Goal: Task Accomplishment & Management: Use online tool/utility

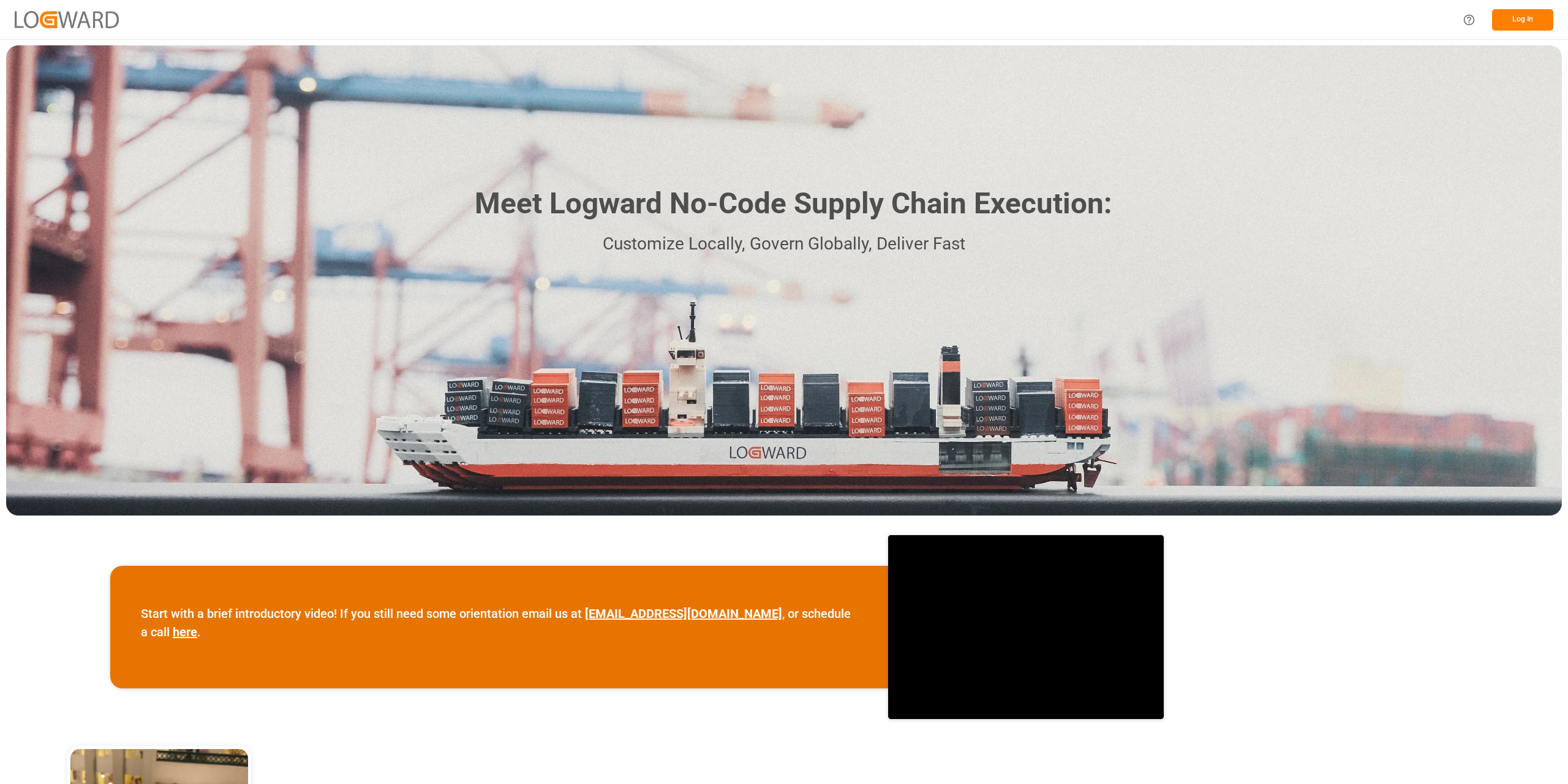
click at [1535, 22] on button "Log In" at bounding box center [1523, 20] width 61 height 21
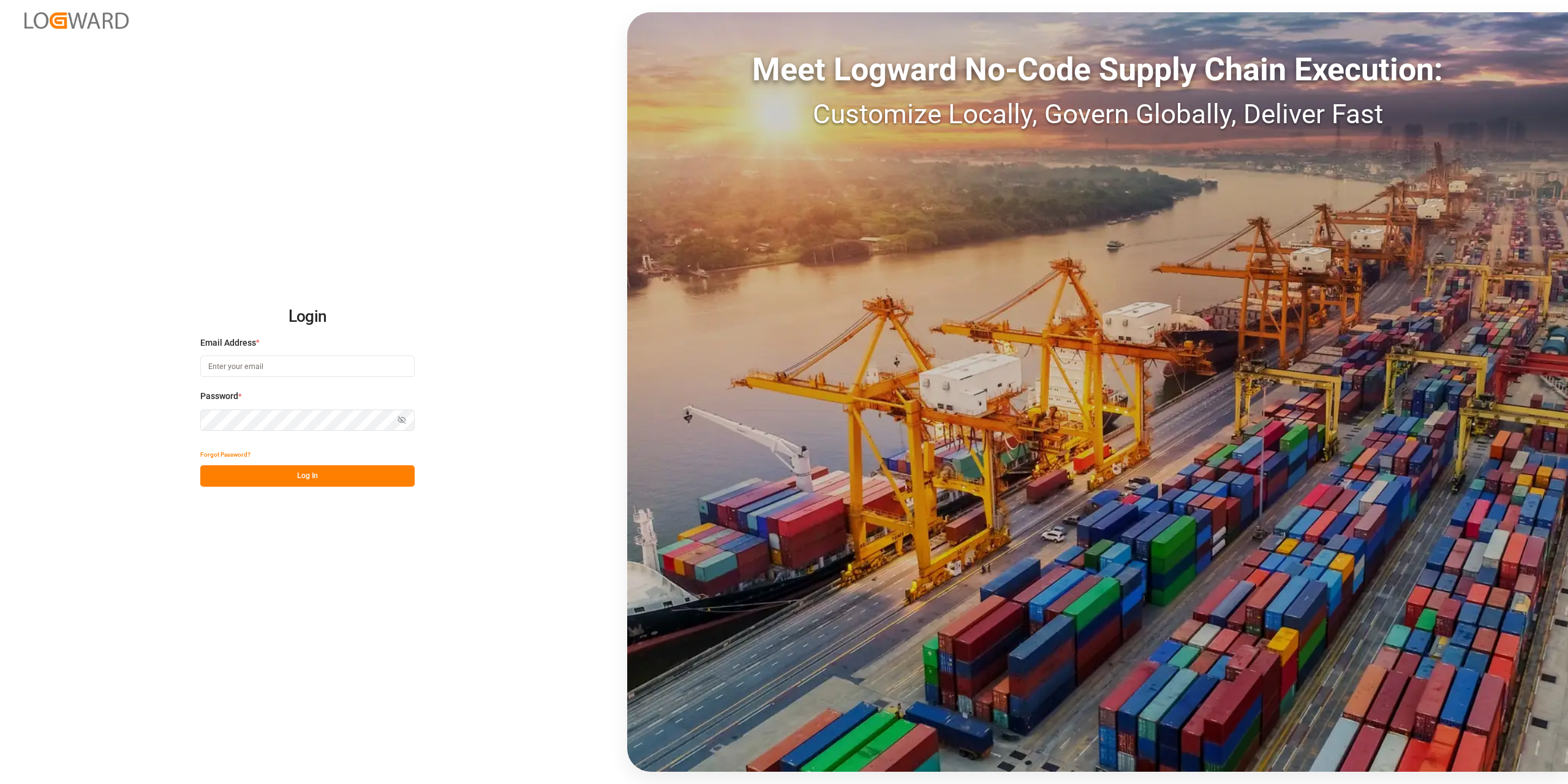
type input "[EMAIL_ADDRESS][DOMAIN_NAME]"
click at [320, 477] on button "Log In" at bounding box center [308, 476] width 214 height 21
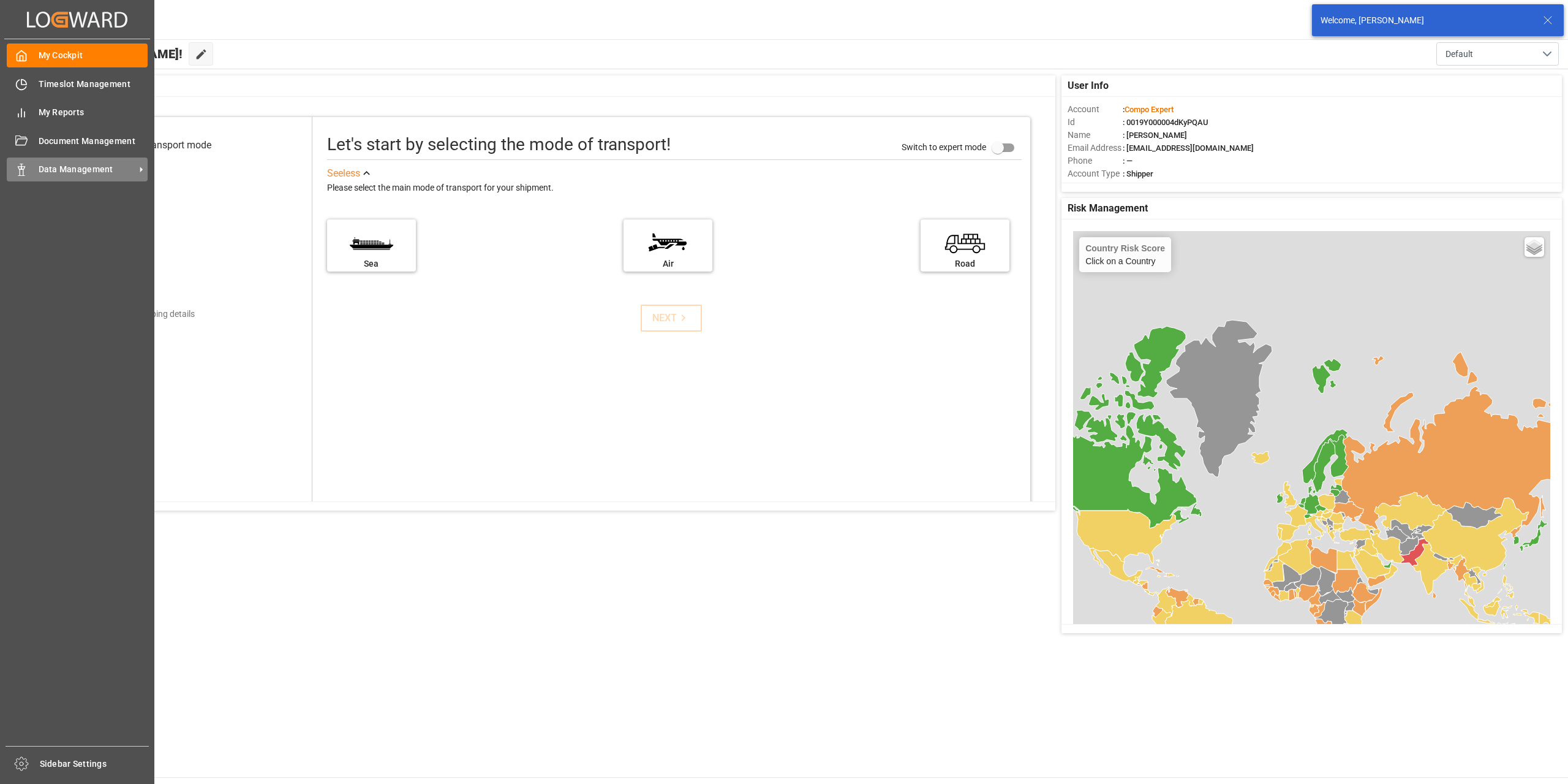
click at [78, 168] on span "Data Management" at bounding box center [87, 169] width 97 height 13
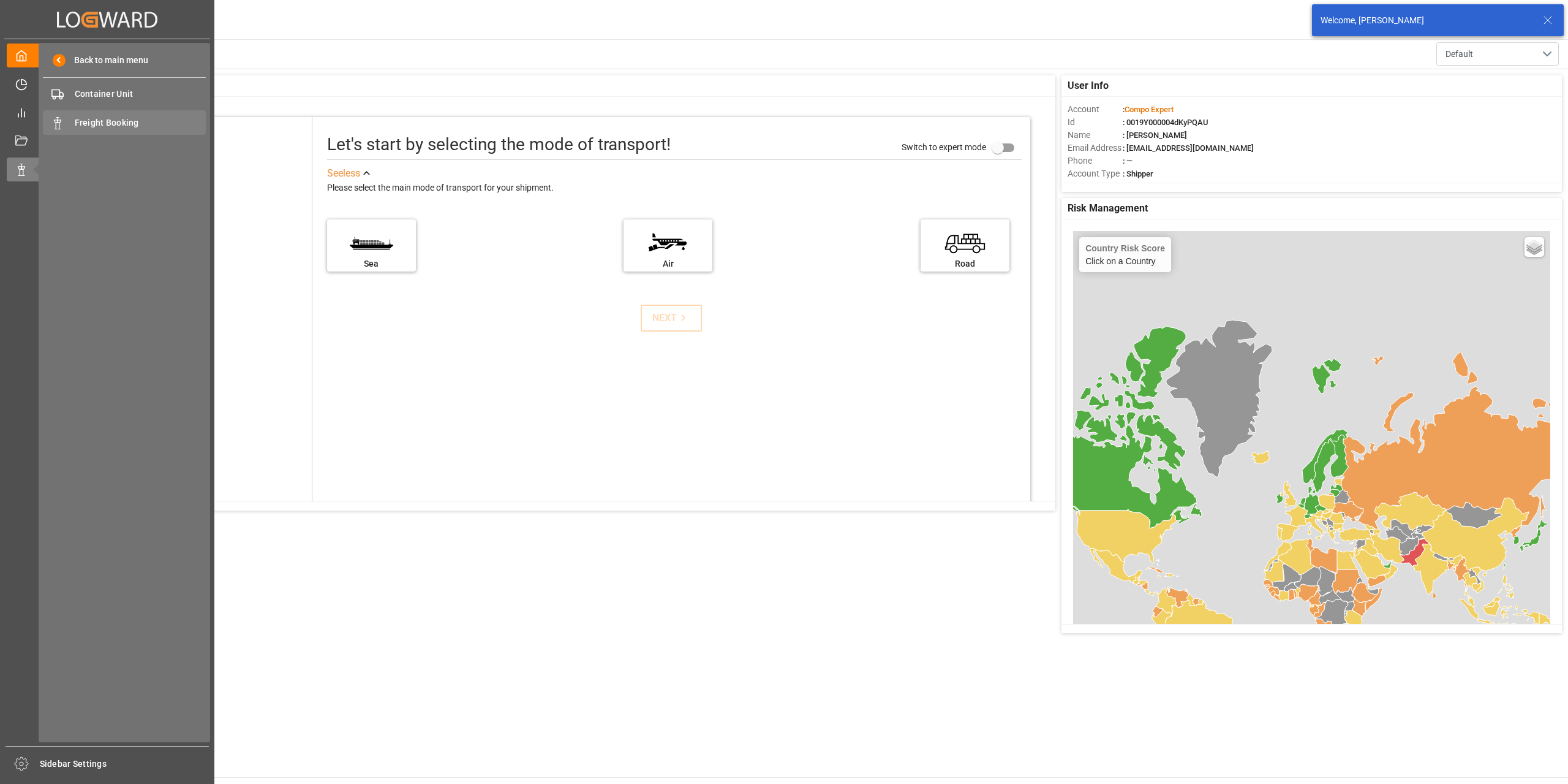
click at [129, 116] on span "Freight Booking" at bounding box center [141, 123] width 132 height 13
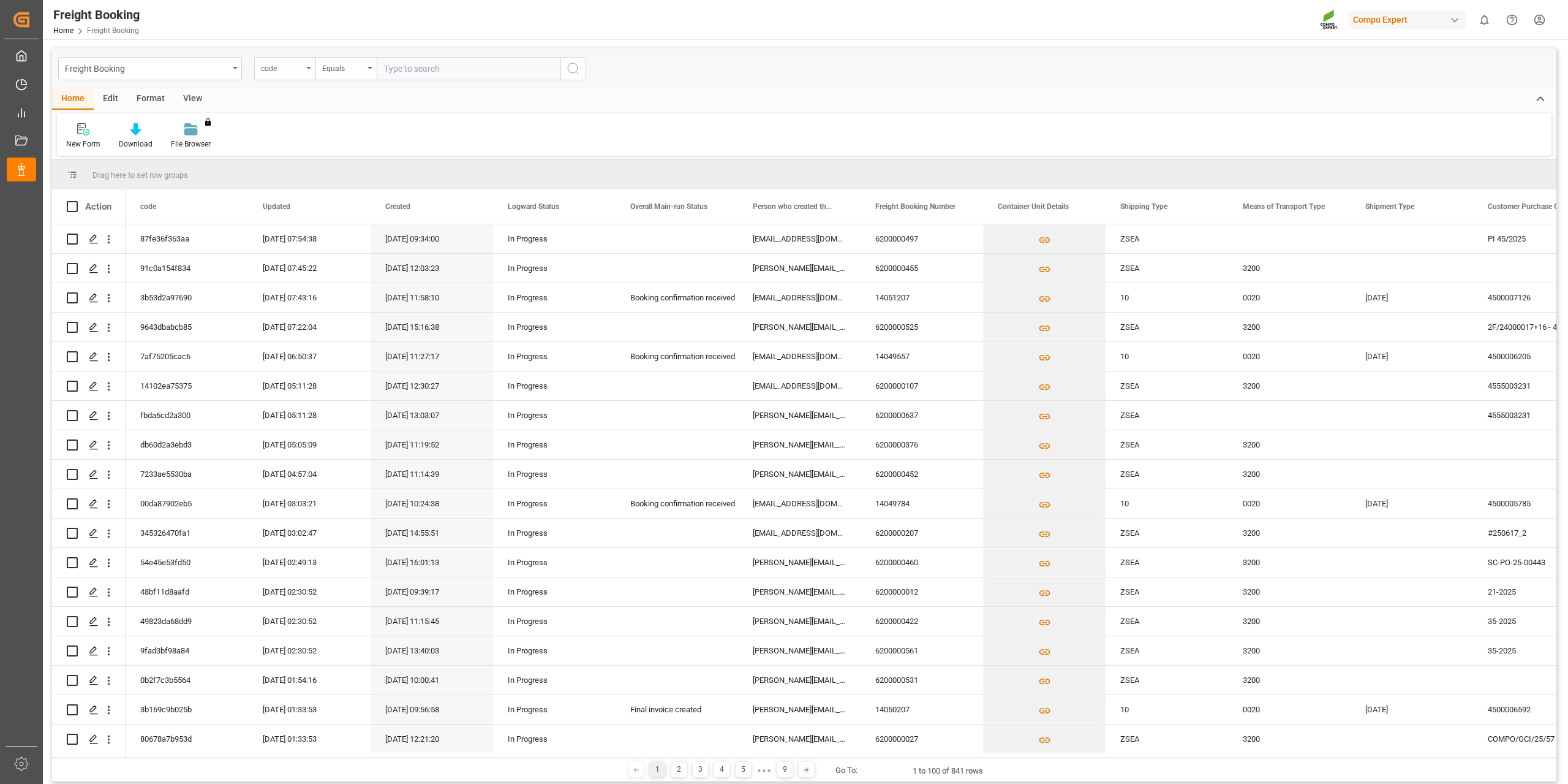
click at [298, 68] on div "code" at bounding box center [281, 67] width 41 height 14
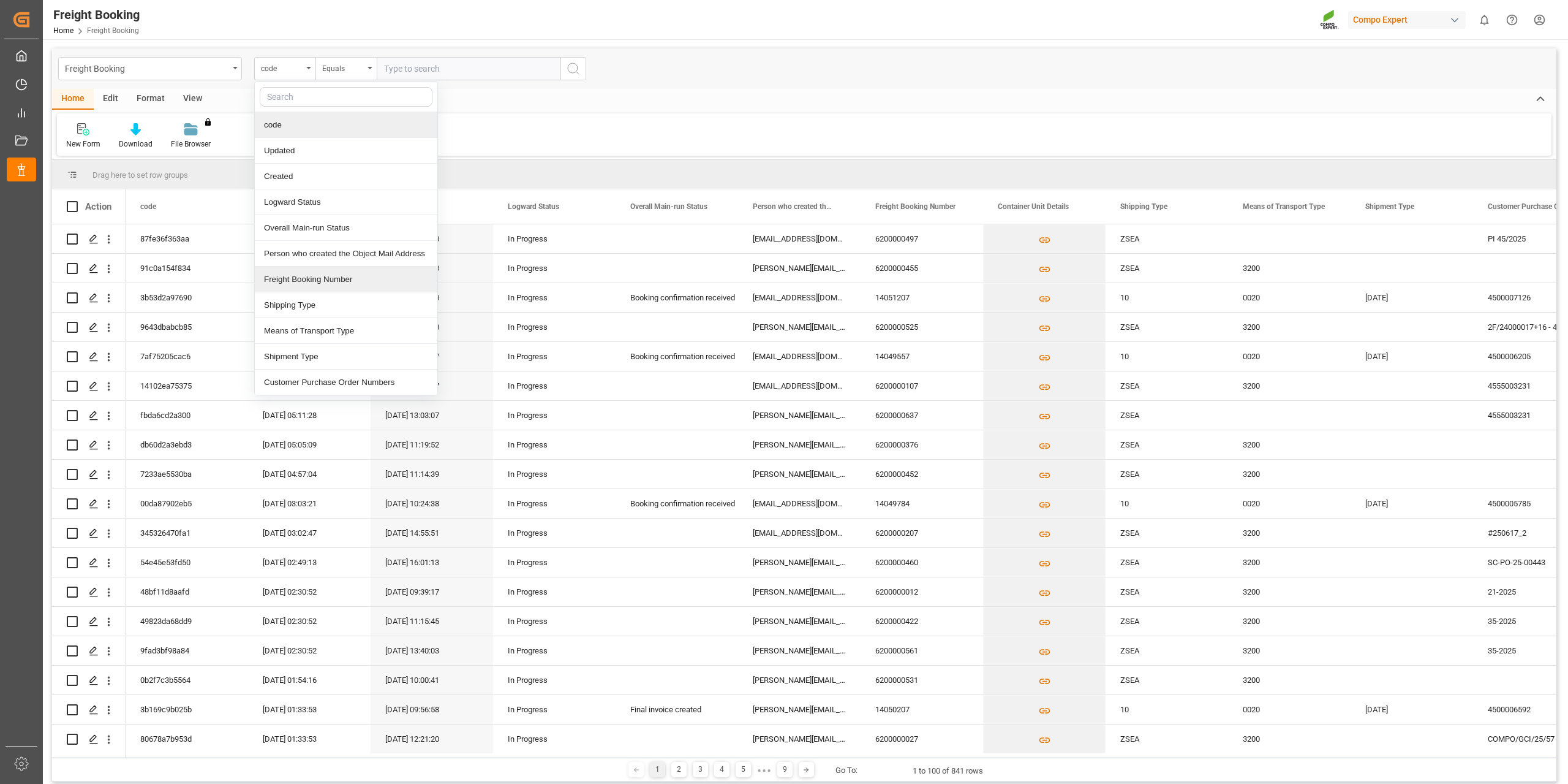
click at [332, 283] on div "Freight Booking Number" at bounding box center [346, 279] width 182 height 26
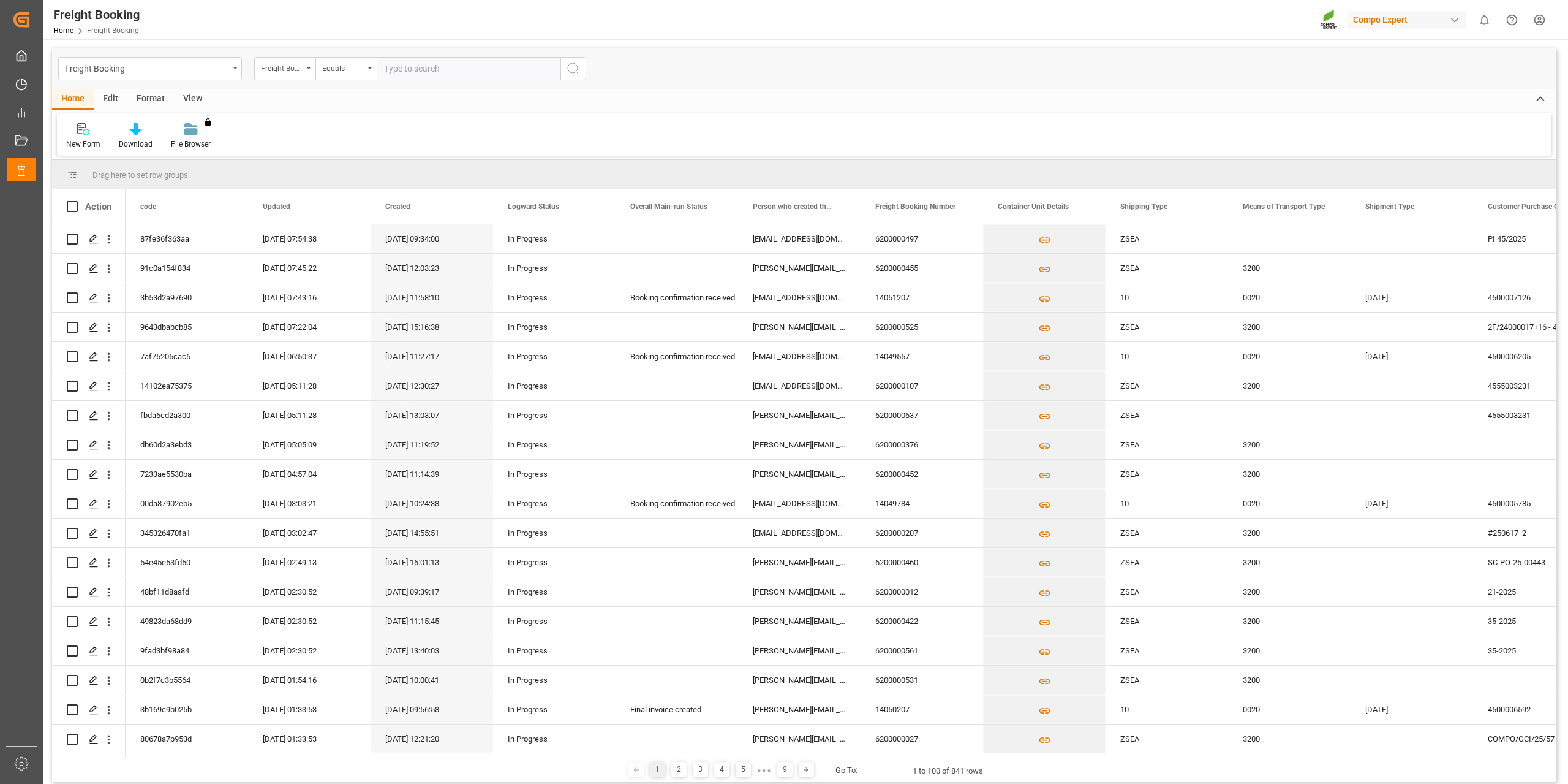
click at [440, 70] on input "text" at bounding box center [469, 68] width 184 height 23
paste input "6200000583"
type input "6200000583"
click at [578, 68] on icon "search button" at bounding box center [573, 68] width 15 height 15
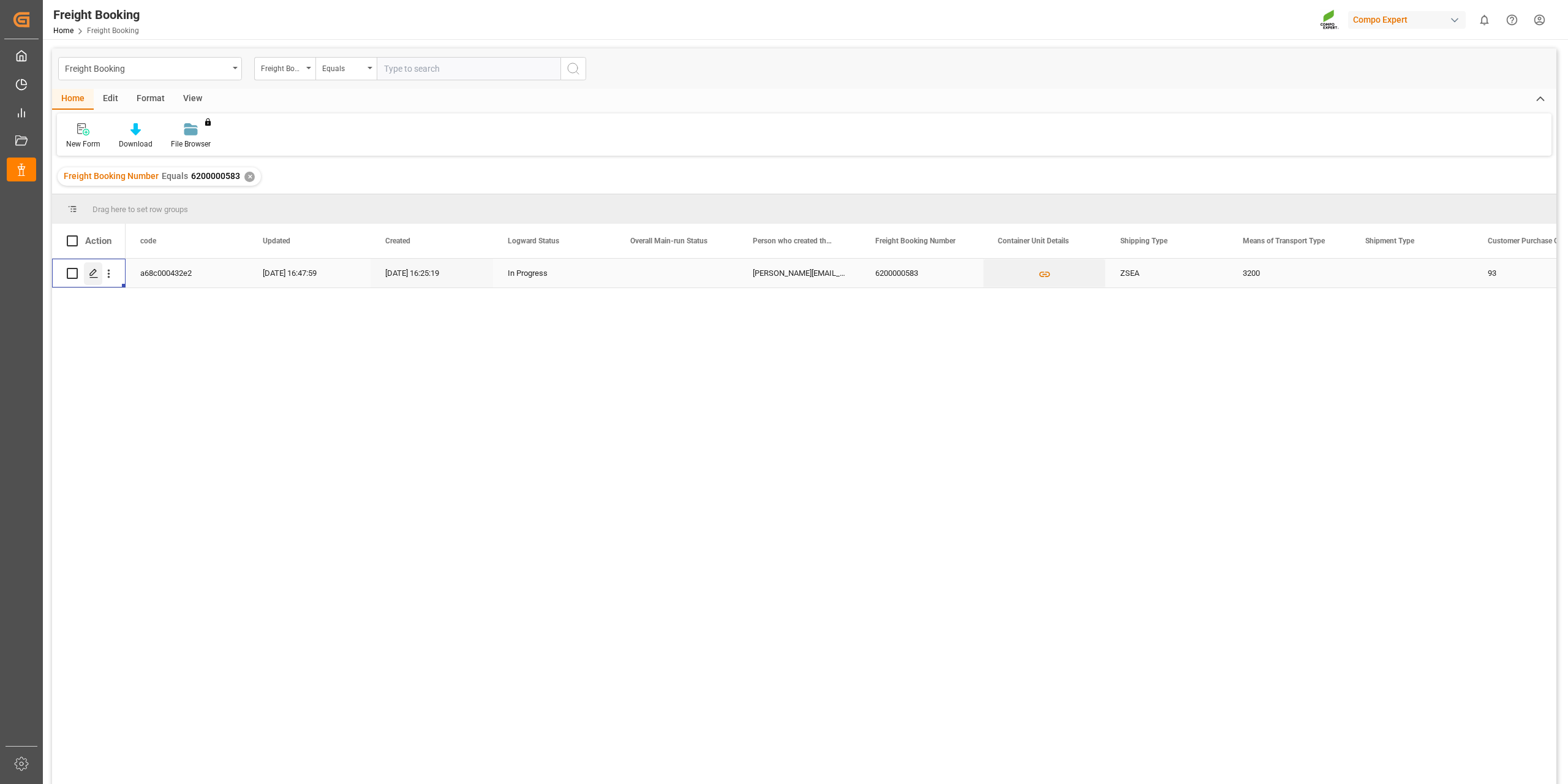
click at [92, 281] on div "Press SPACE to select this row." at bounding box center [93, 273] width 18 height 22
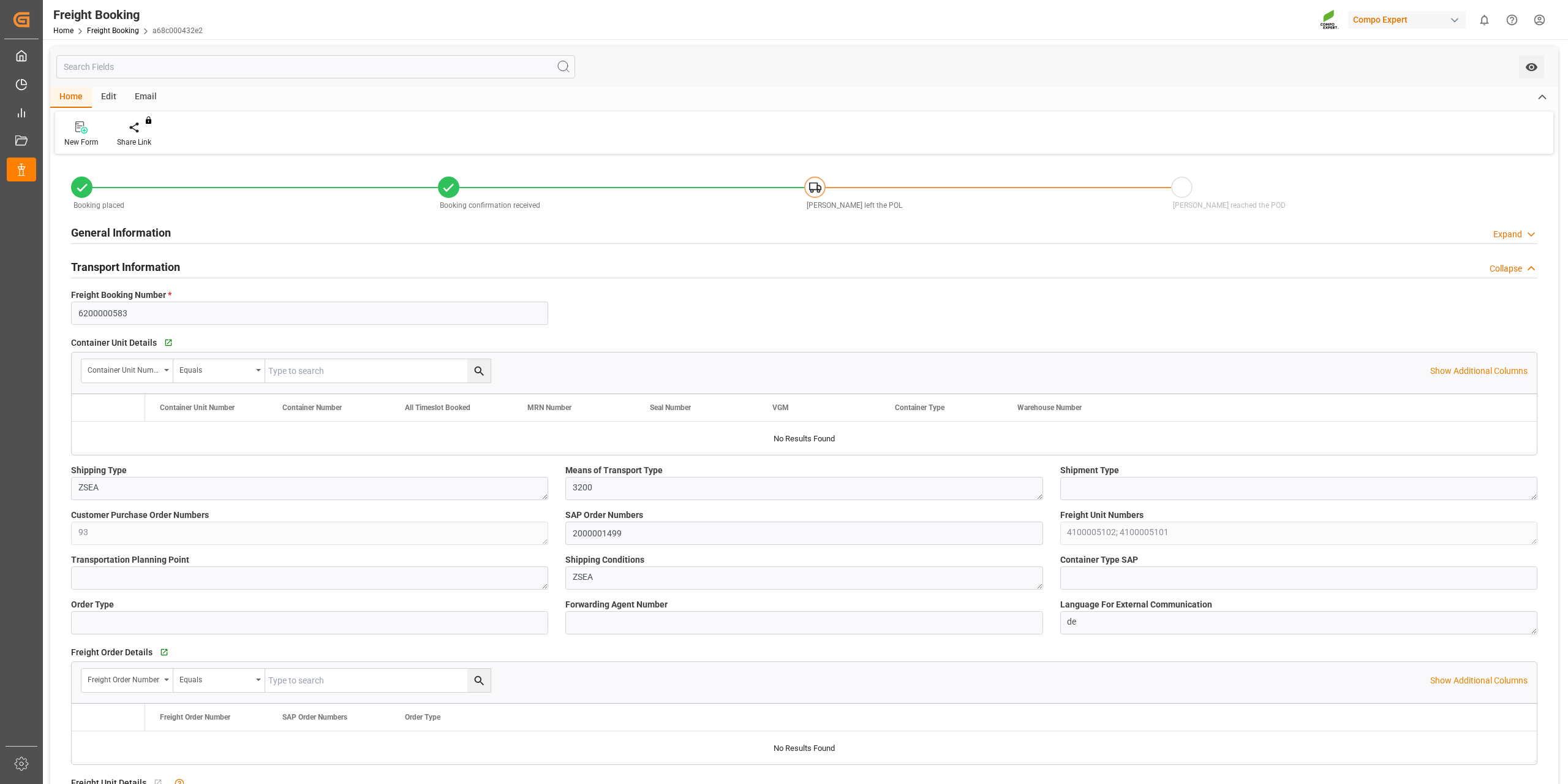
type input "9927263"
type input "BEANR"
type input "INMUN"
type input "0"
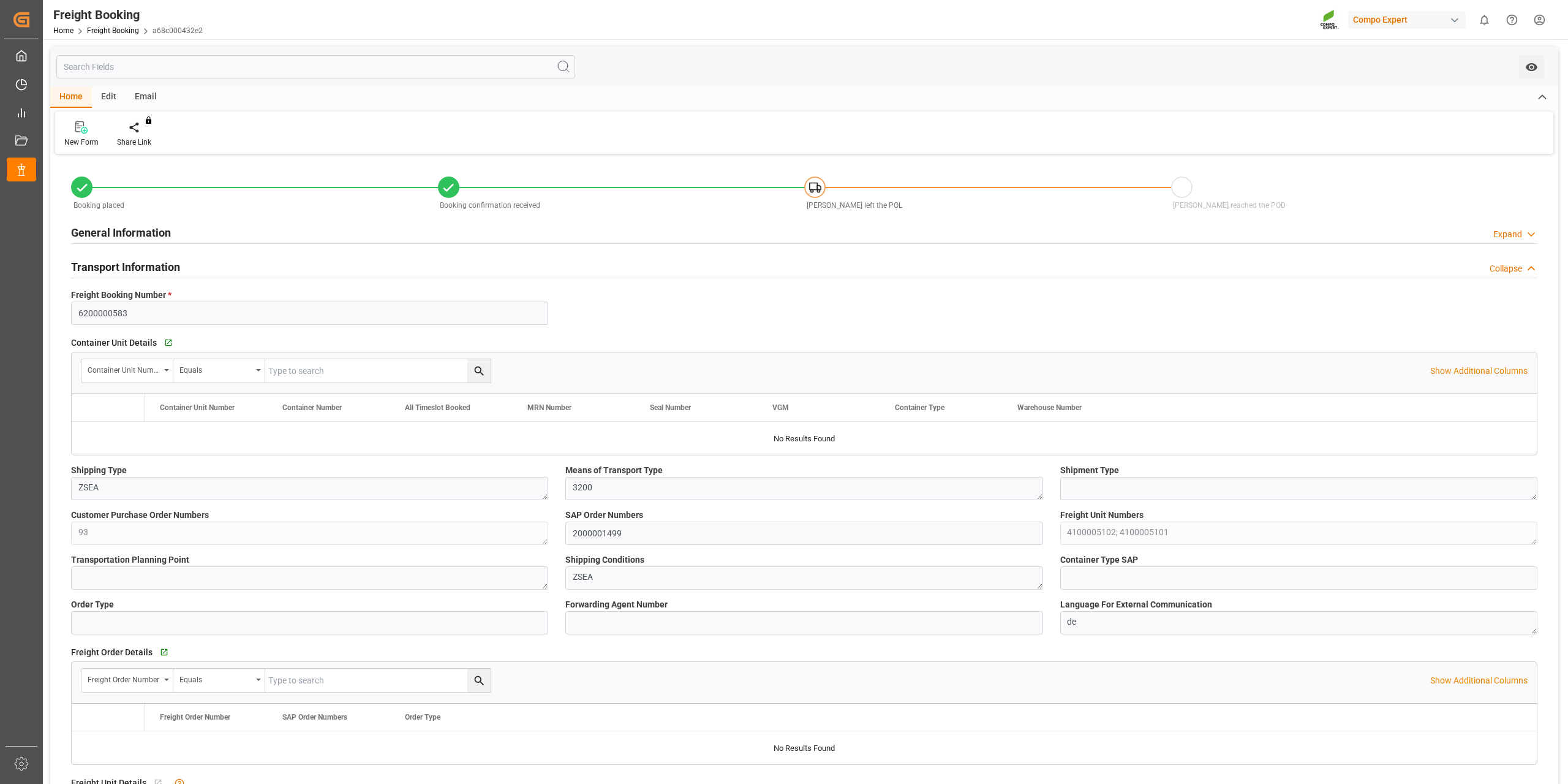
type input "132500"
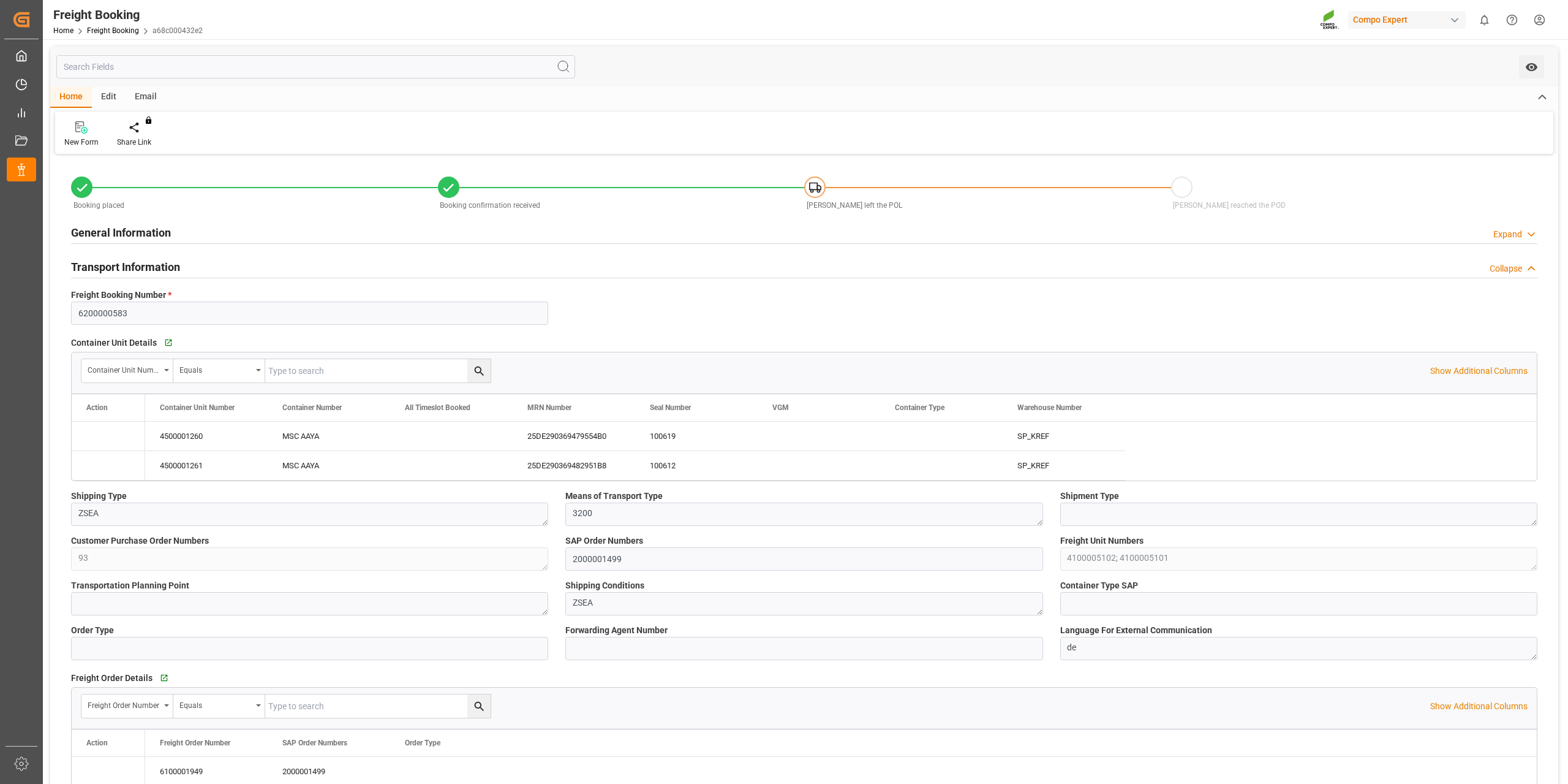
type input "[DATE] 01:00"
type input "[DATE] 12:00"
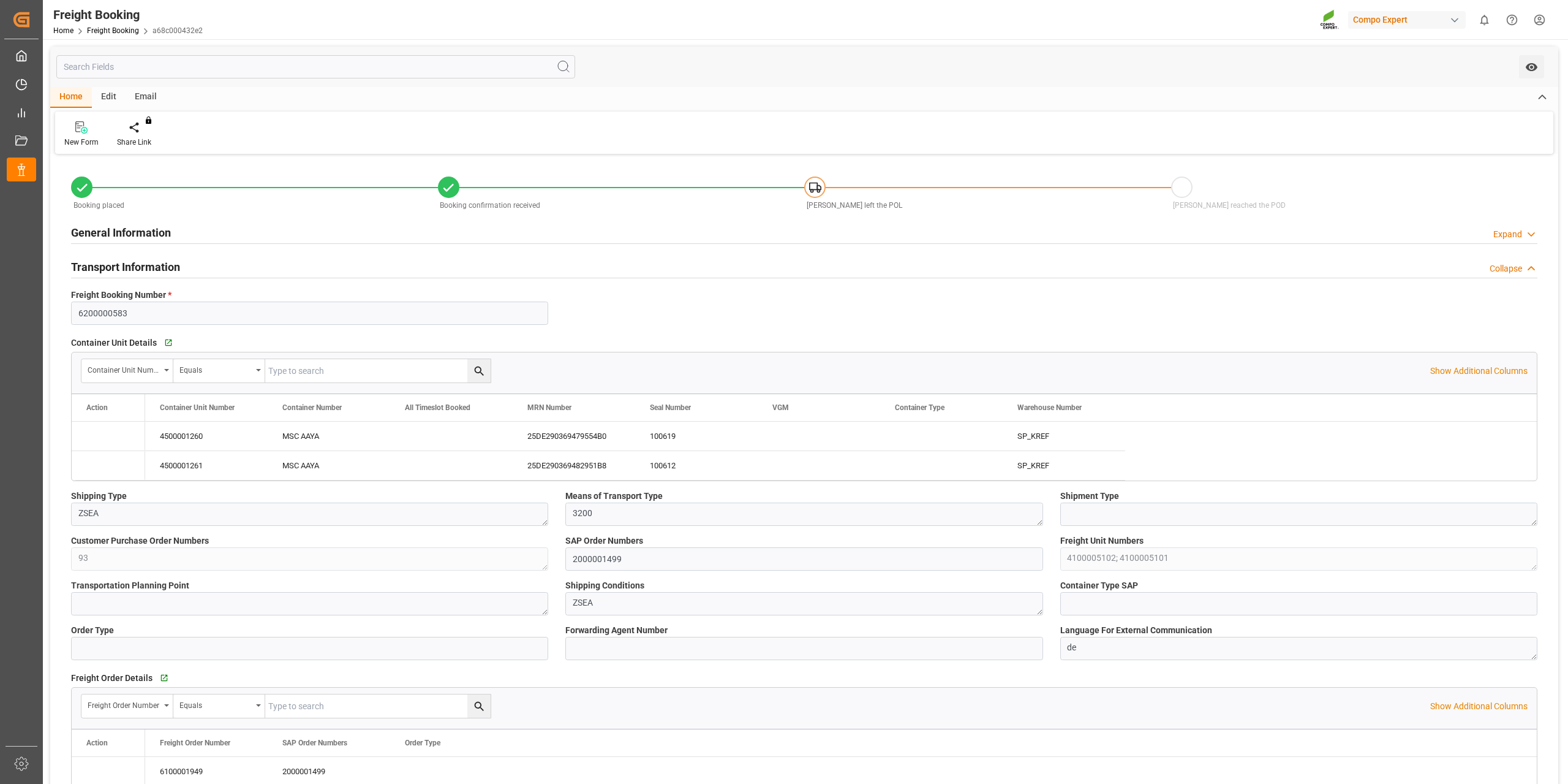
type input "[DATE] 16:25"
type input "[DATE] 16:26"
type input "[DATE] 14:52"
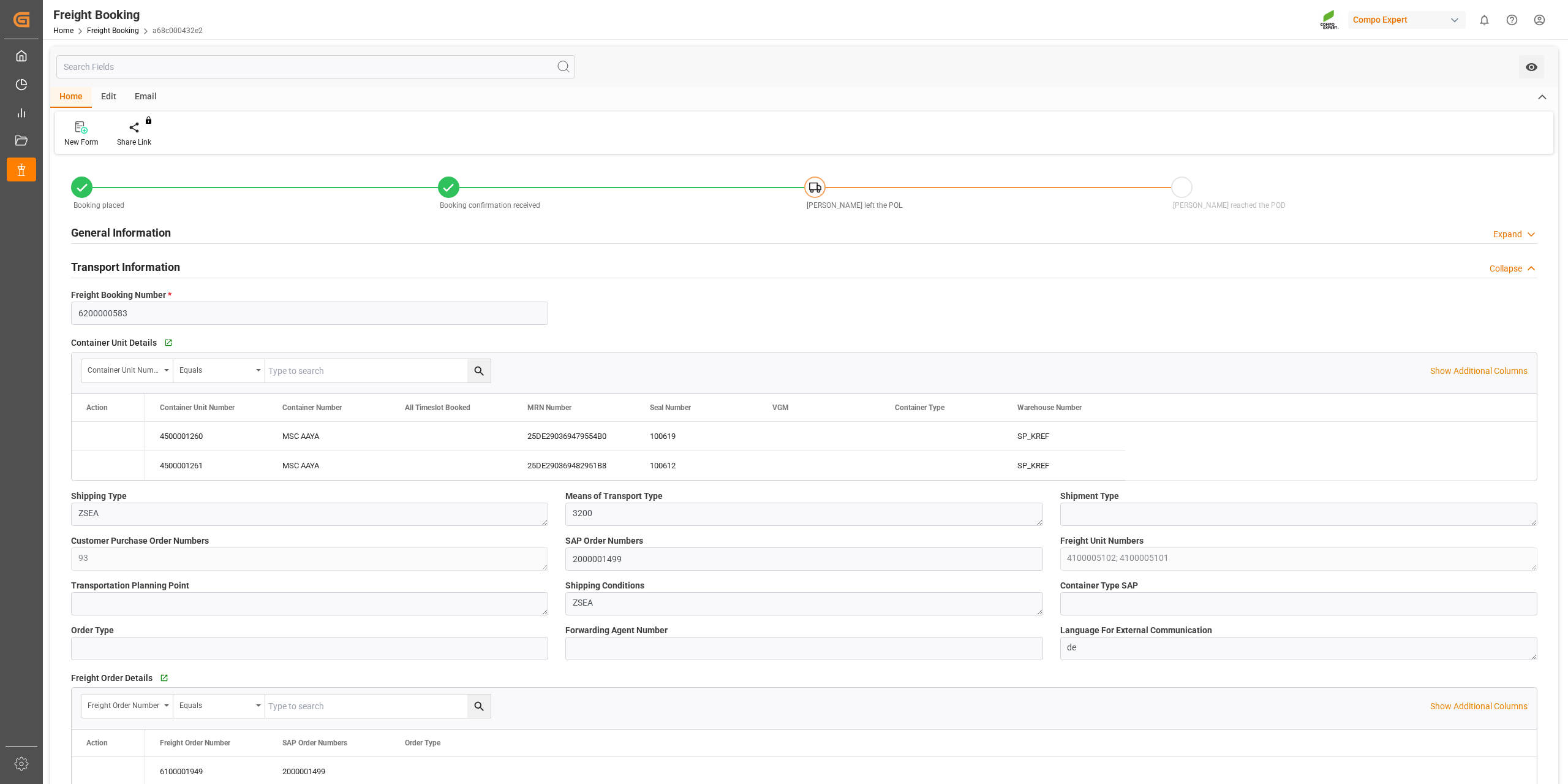
type input "[DATE] 14:52"
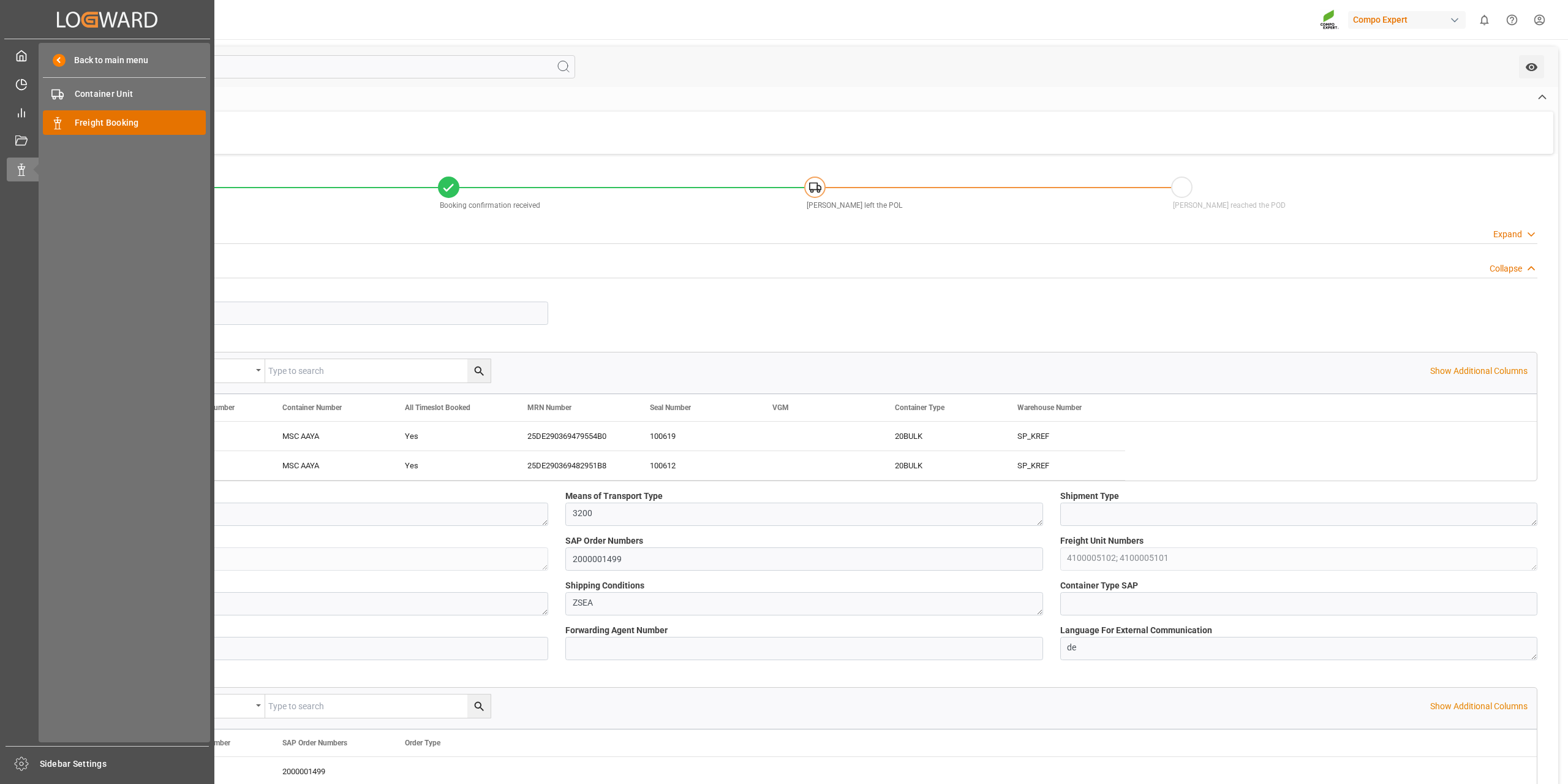
click at [101, 116] on span "Freight Booking" at bounding box center [141, 123] width 132 height 13
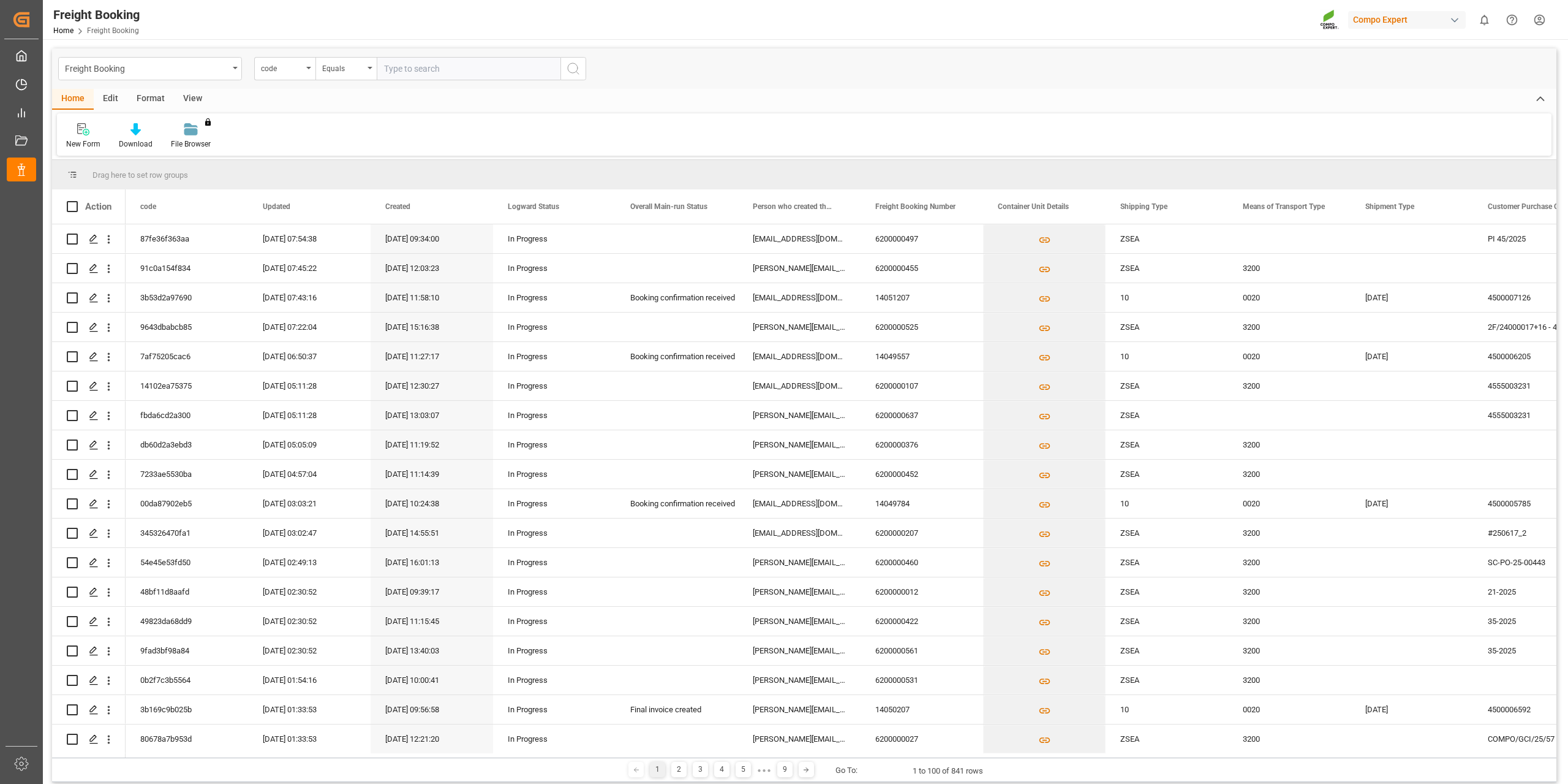
click at [306, 73] on div "code" at bounding box center [285, 68] width 61 height 23
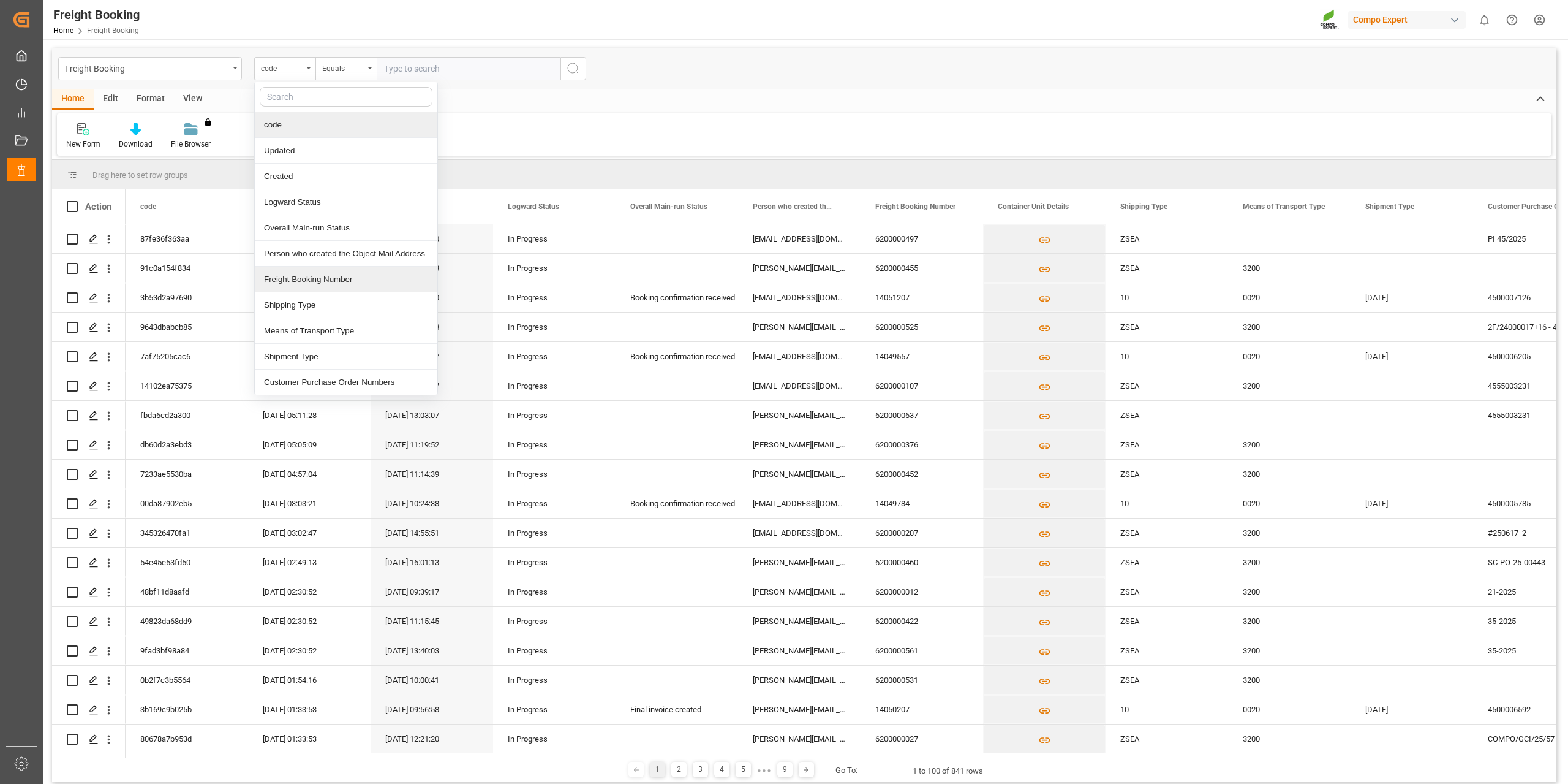
click at [319, 269] on div "Freight Booking Number" at bounding box center [346, 279] width 182 height 26
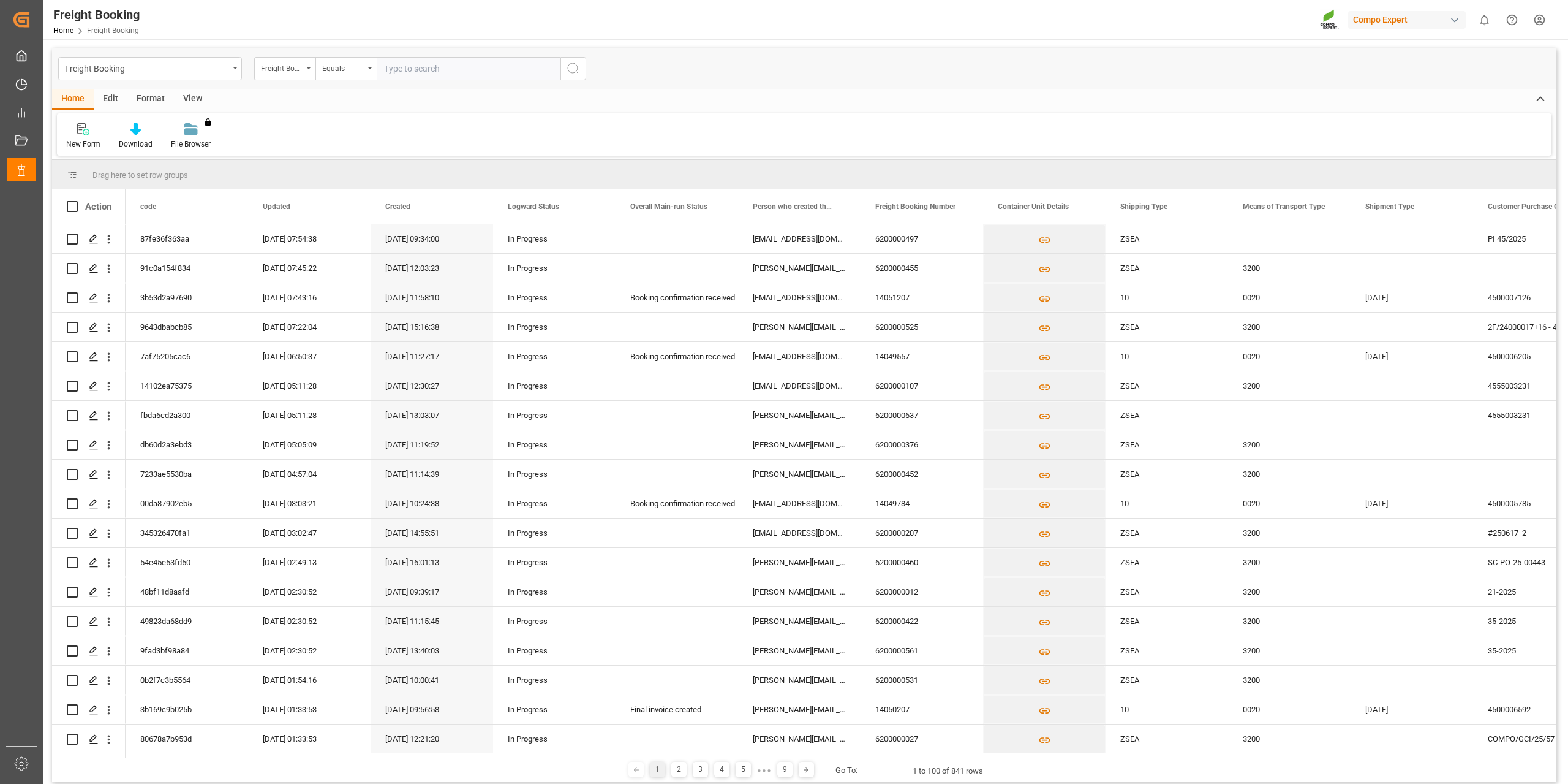
click at [430, 67] on input "text" at bounding box center [469, 68] width 184 height 23
paste input "6200000536"
type input "6200000536"
click at [575, 70] on icon "search button" at bounding box center [573, 68] width 15 height 15
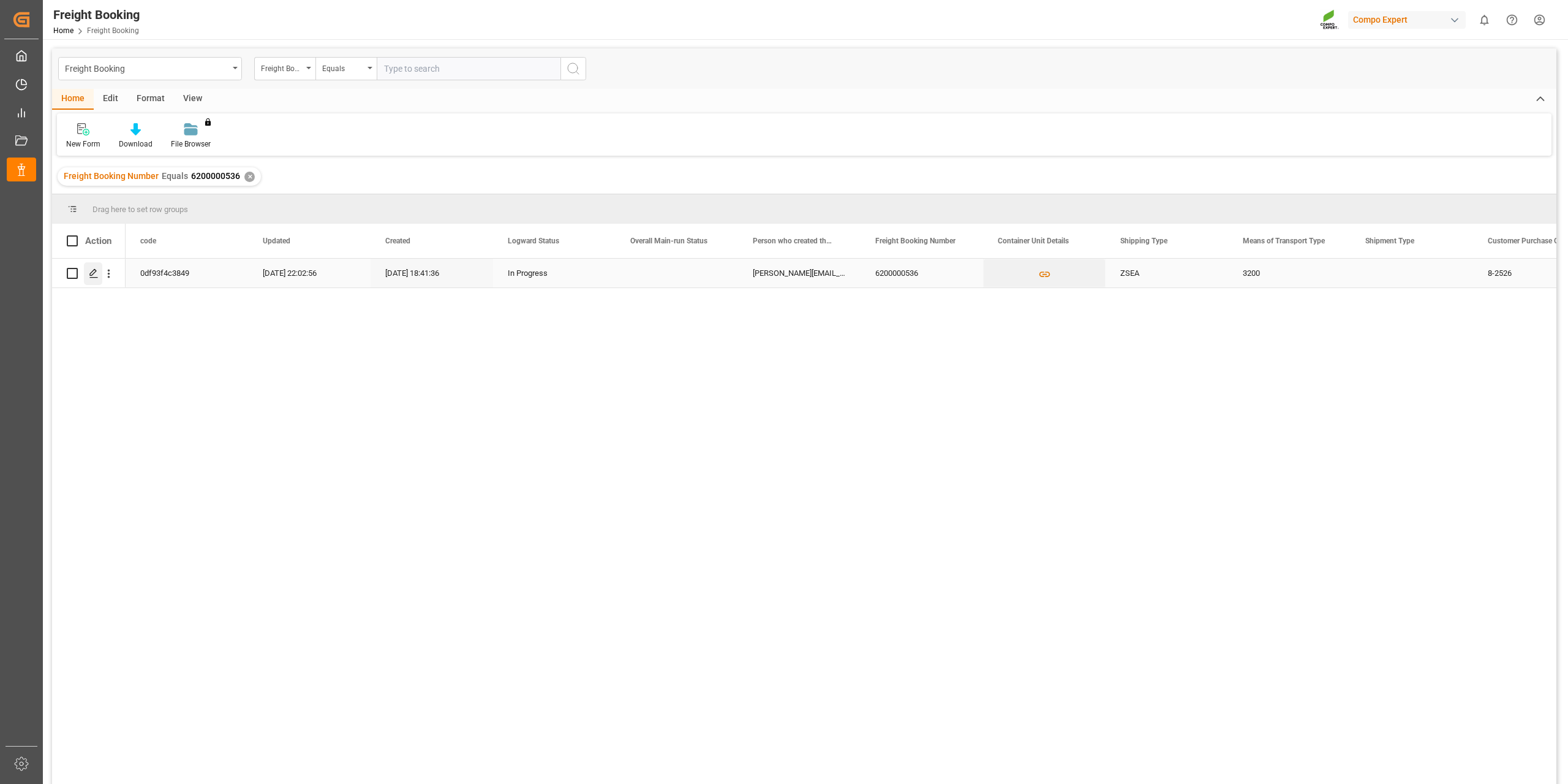
click at [95, 277] on line "Press SPACE to select this row." at bounding box center [93, 277] width 7 height 0
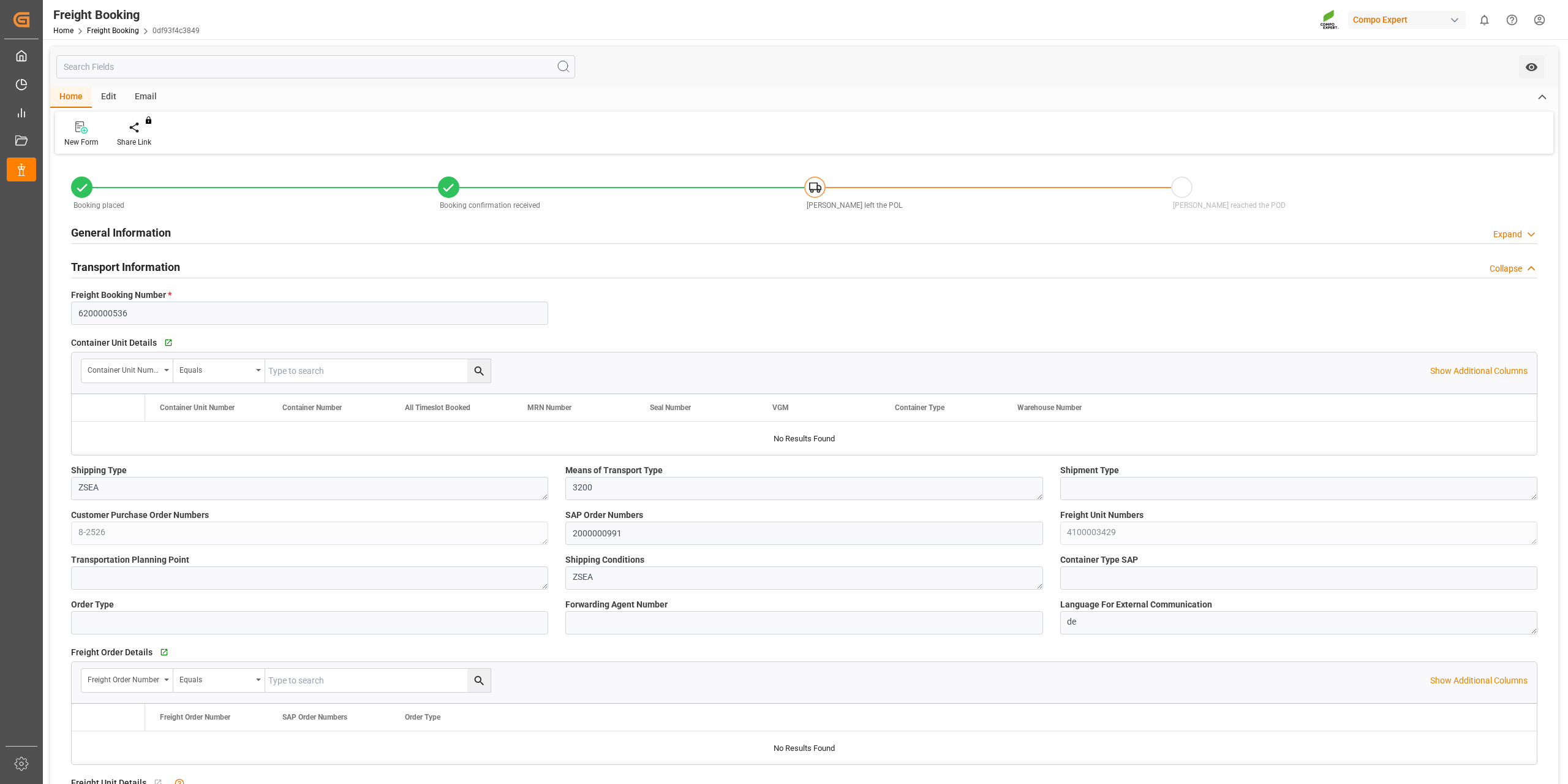
type input "Maersk"
type input "Maersk Line AS"
type input "9527025"
type input "NLRTM"
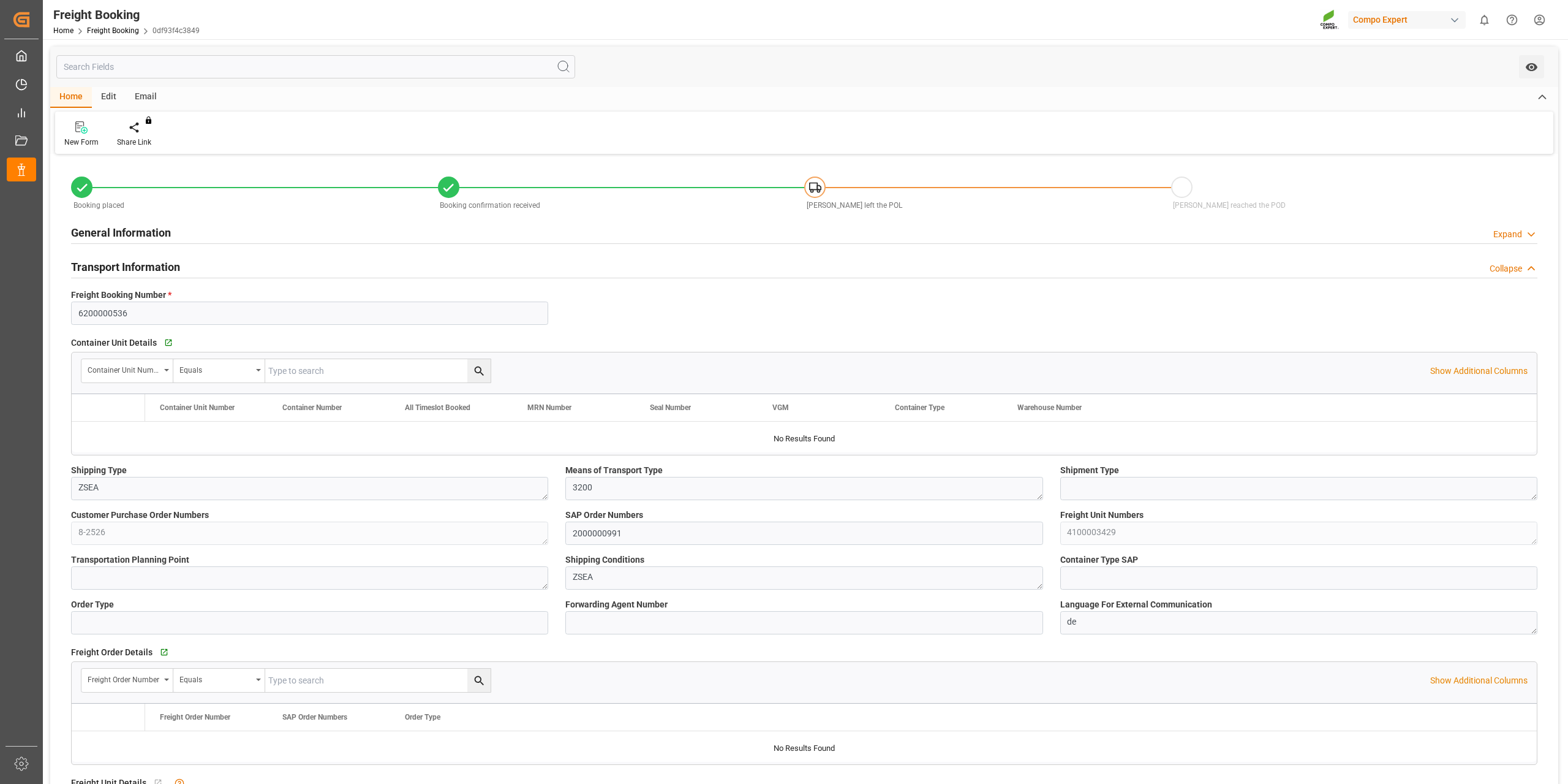
type input "UYMVD"
type input "0"
type input "16445"
type input "[DATE] 01:00"
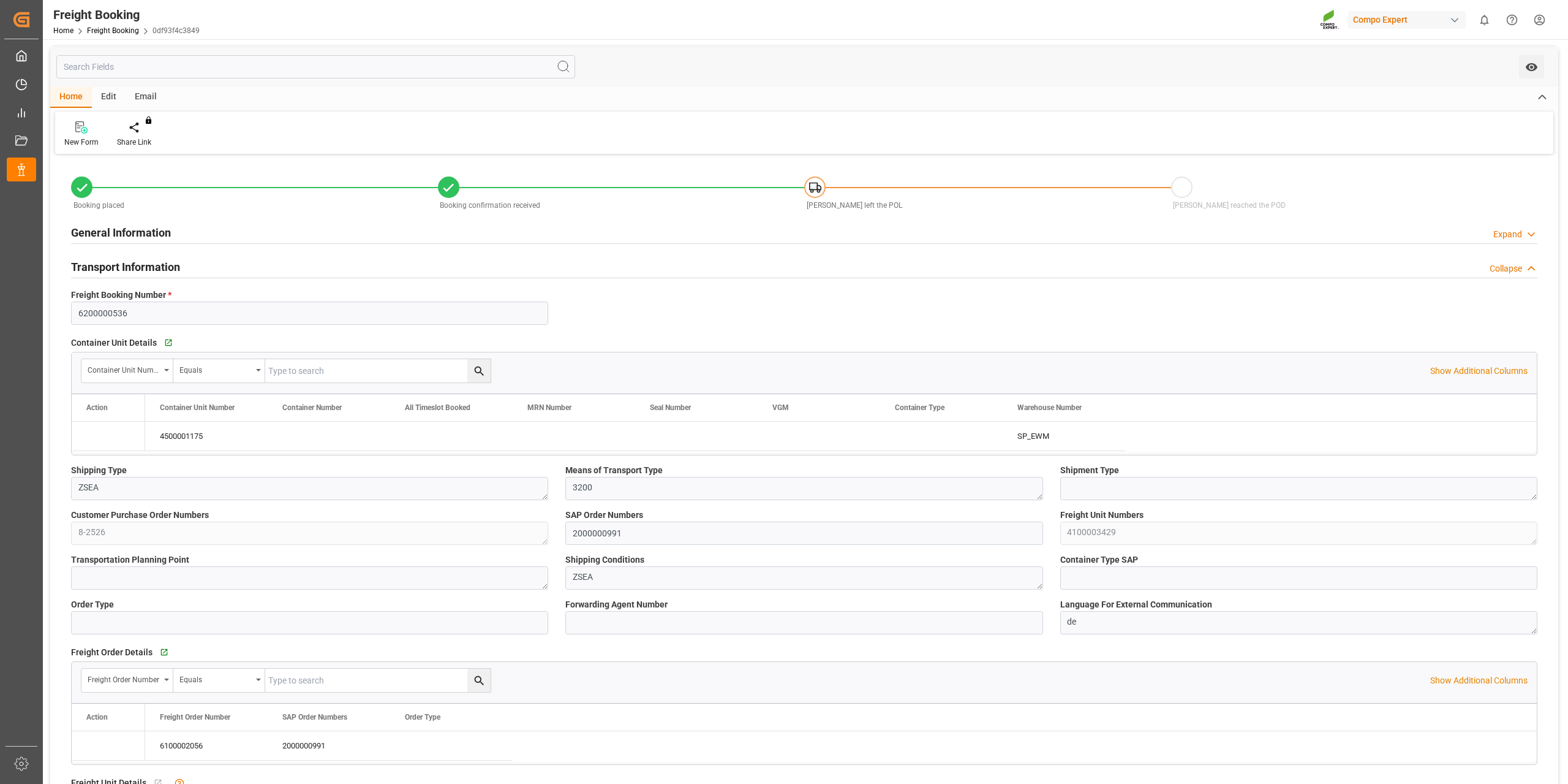
type input "[DATE] 06:00"
type input "[DATE] 07:00"
type input "[DATE] 23:00"
type input "[DATE] 18:41"
type input "[DATE] 10:42"
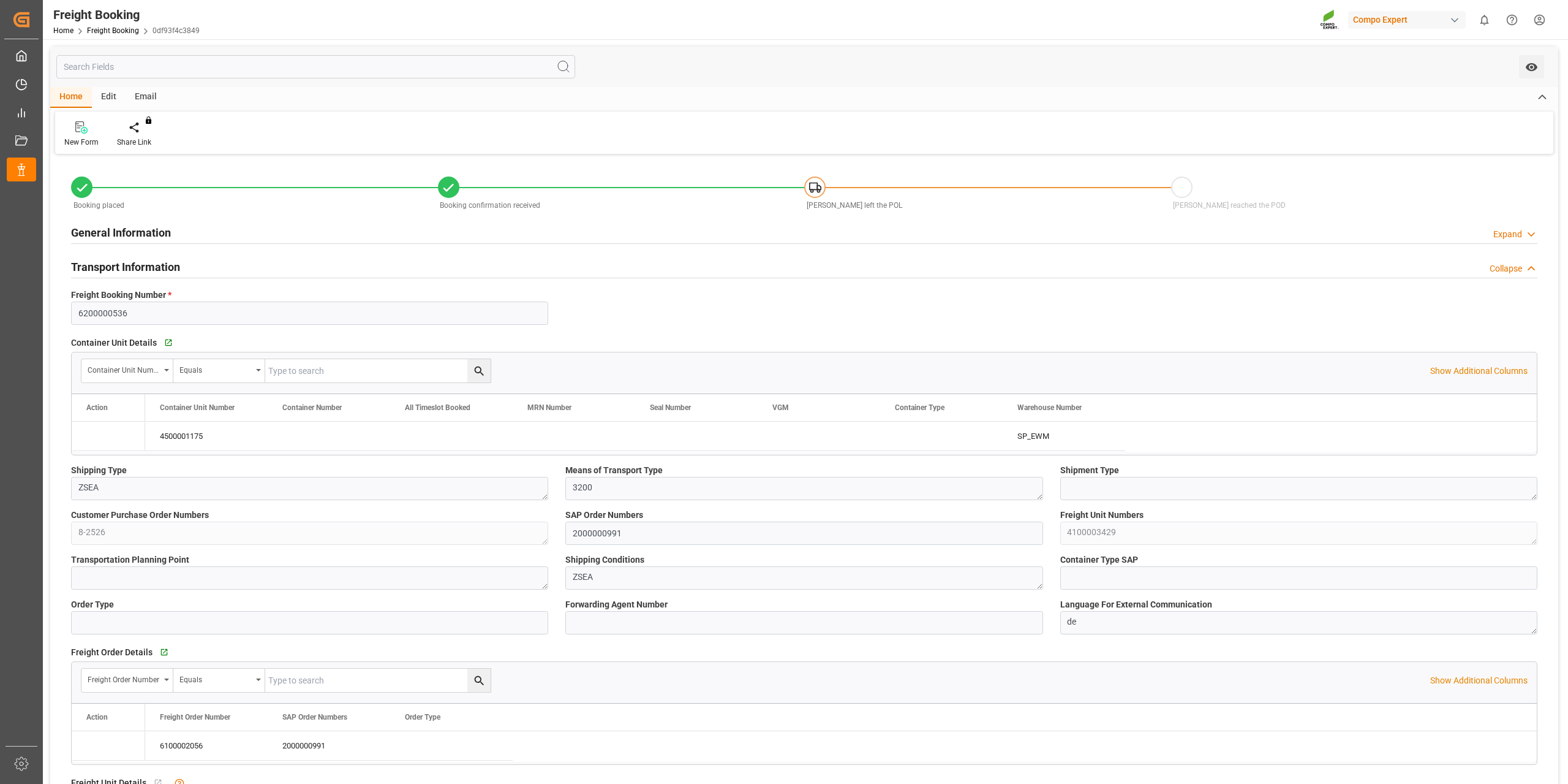
type input "[DATE] 10:42"
click at [1535, 26] on html "Created by potrace 1.15, written by [PERSON_NAME] [DATE]-[DATE] Created by potr…" at bounding box center [784, 392] width 1568 height 784
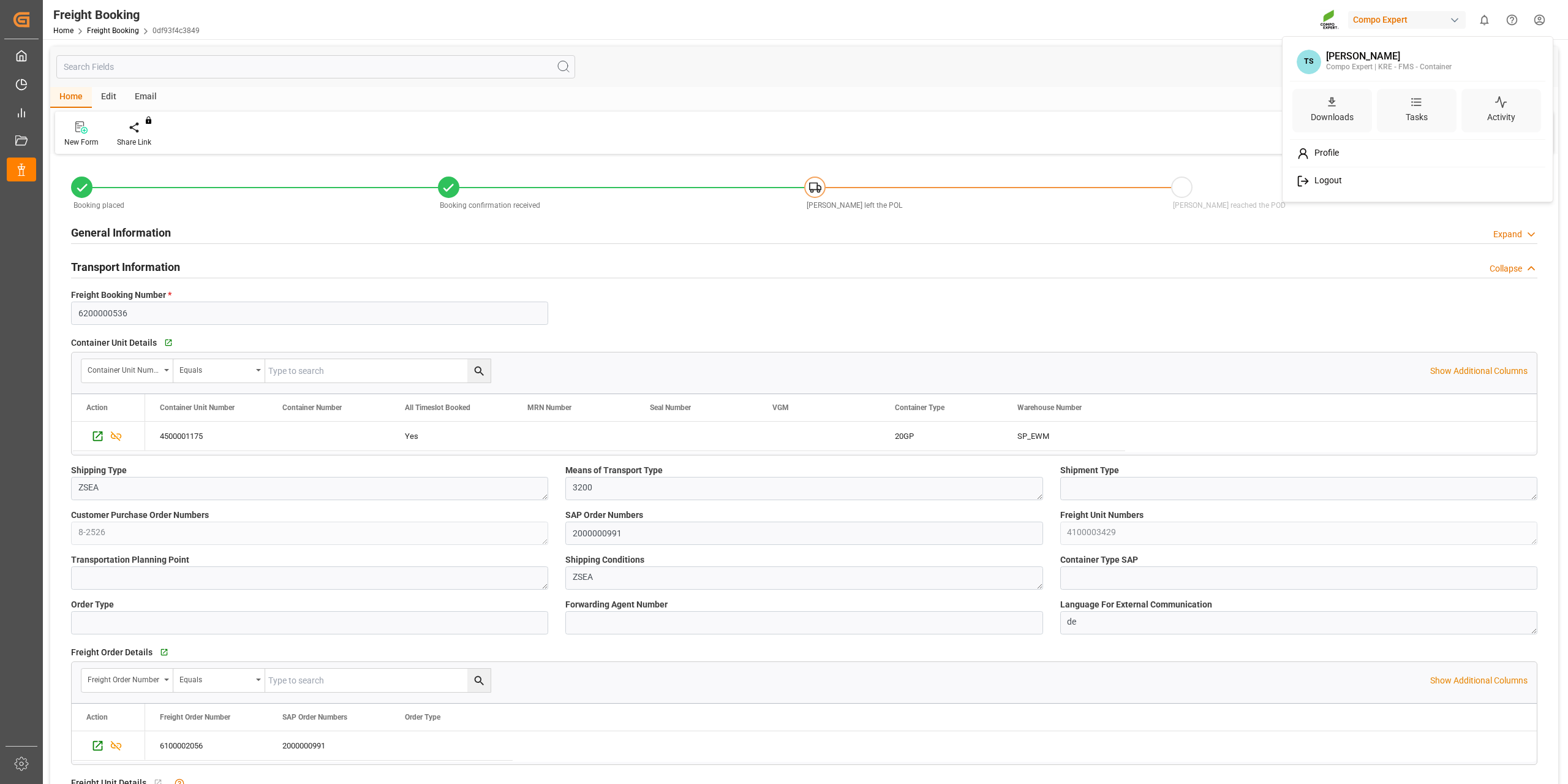
click at [1322, 175] on span "Logout" at bounding box center [1325, 180] width 32 height 11
